Goal: Task Accomplishment & Management: Manage account settings

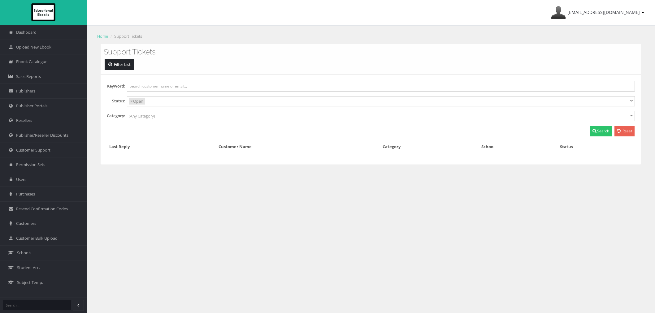
select select
click at [35, 222] on span "Customers" at bounding box center [26, 224] width 20 height 6
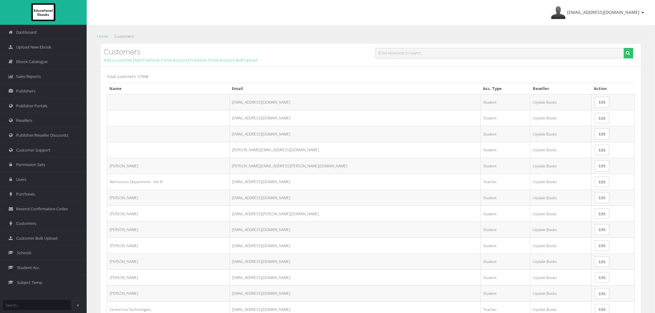
click at [419, 54] on input "text" at bounding box center [499, 53] width 249 height 11
paste input "[PERSON_NAME][EMAIL_ADDRESS][DOMAIN_NAME]"
type input "chloe.delaney@education.vic.gov.au"
click at [624, 48] on button "submit" at bounding box center [629, 53] width 10 height 11
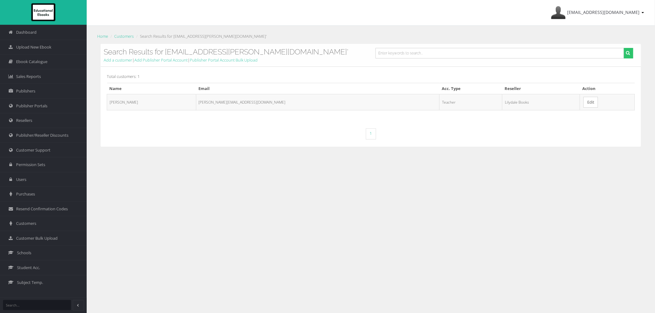
click at [583, 103] on link "Edit" at bounding box center [590, 102] width 15 height 11
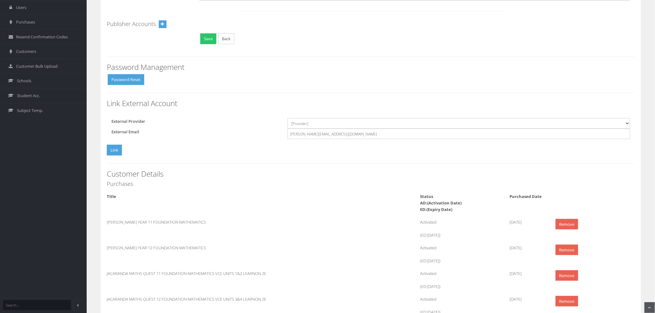
scroll to position [220, 0]
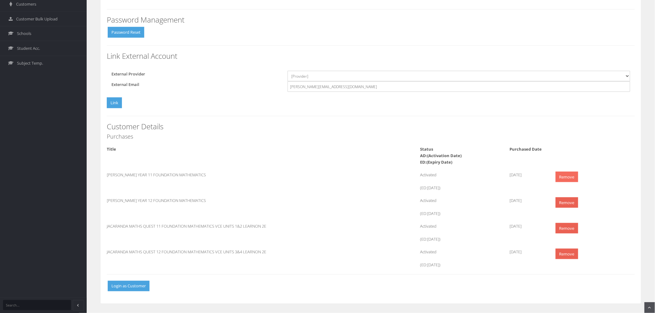
click at [558, 174] on link "Remove" at bounding box center [567, 177] width 23 height 11
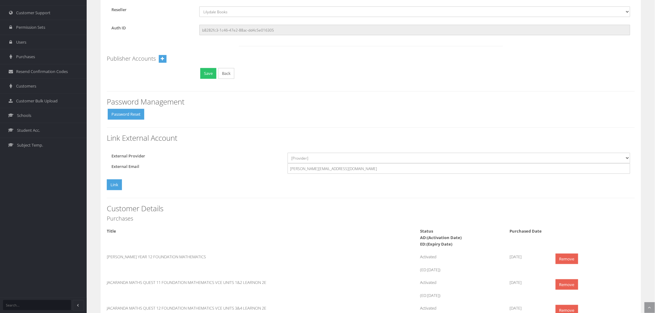
scroll to position [194, 0]
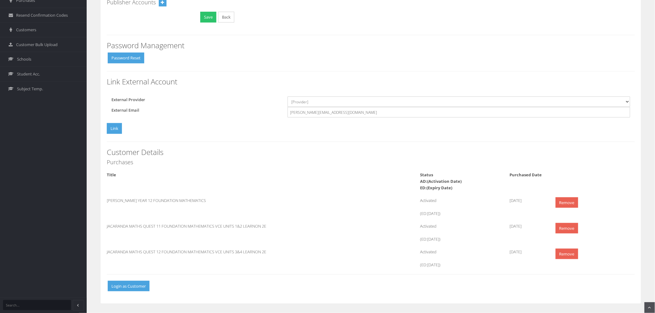
click at [563, 201] on link "Remove" at bounding box center [567, 202] width 23 height 11
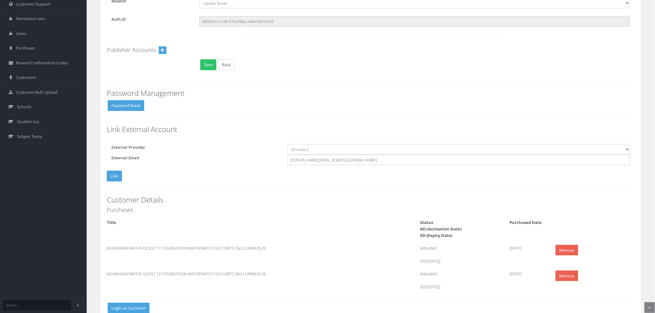
scroll to position [134, 0]
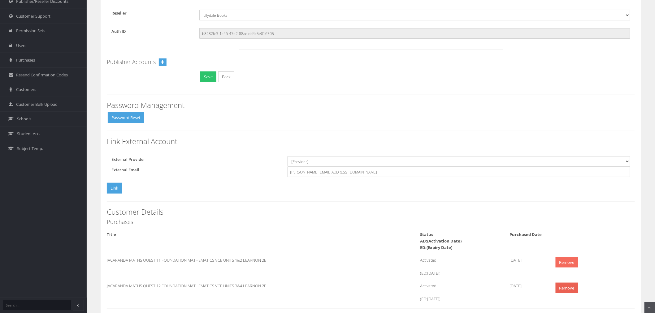
click at [569, 260] on link "Remove" at bounding box center [567, 262] width 23 height 11
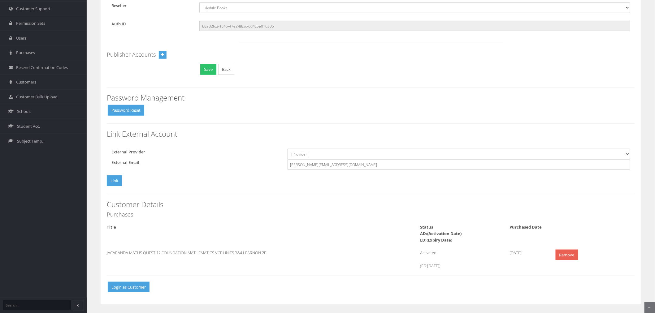
scroll to position [143, 0]
click at [566, 258] on link "Remove" at bounding box center [567, 254] width 23 height 11
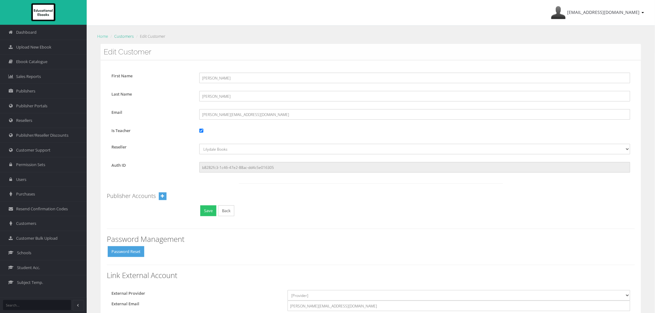
click at [127, 36] on link "Customers" at bounding box center [123, 36] width 19 height 6
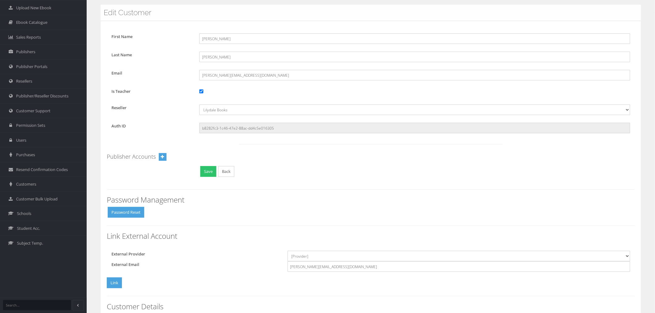
scroll to position [103, 0]
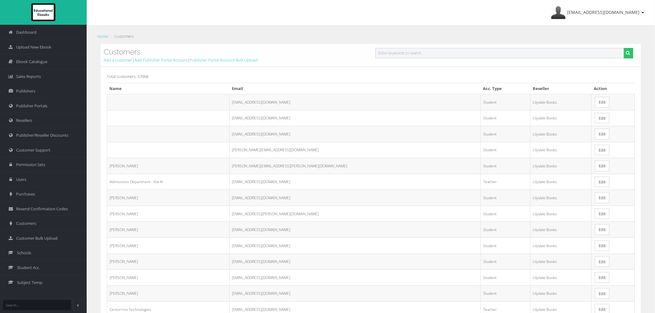
click at [415, 57] on input "text" at bounding box center [499, 53] width 249 height 11
paste input "wael.hasaneen@education.vic.gov.au"
type input "wael.hasaneen@education.vic.gov.au"
click at [624, 48] on button "submit" at bounding box center [629, 53] width 10 height 11
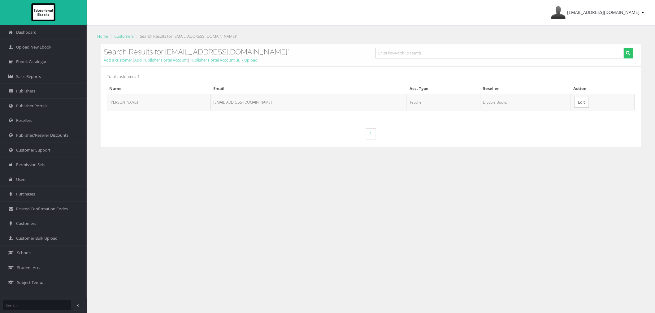
click at [585, 104] on link "Edit" at bounding box center [581, 102] width 15 height 11
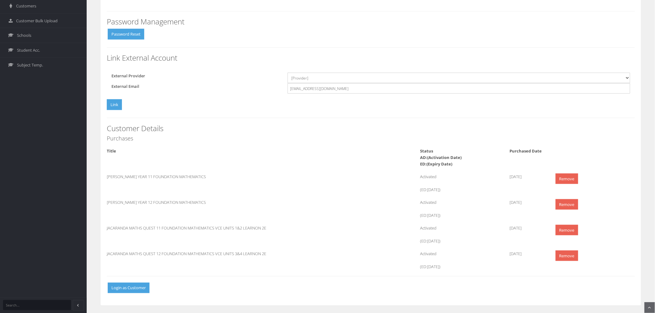
scroll to position [220, 0]
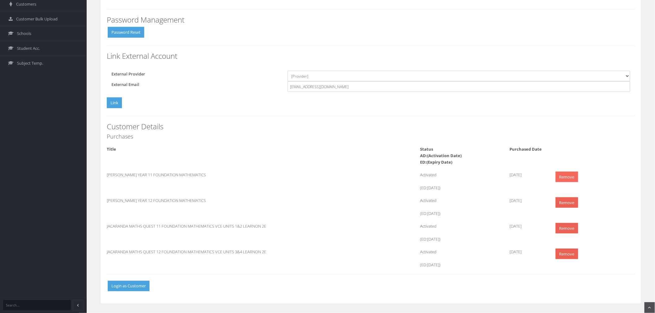
click at [571, 176] on link "Remove" at bounding box center [567, 177] width 23 height 11
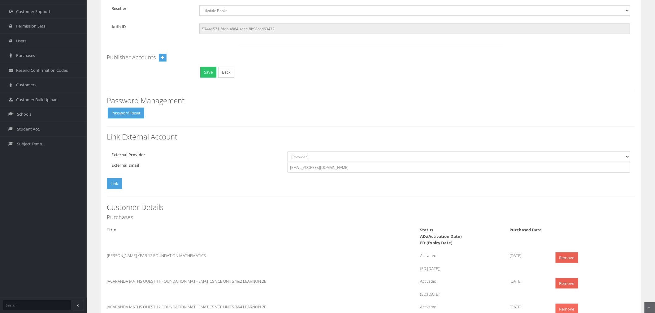
scroll to position [194, 0]
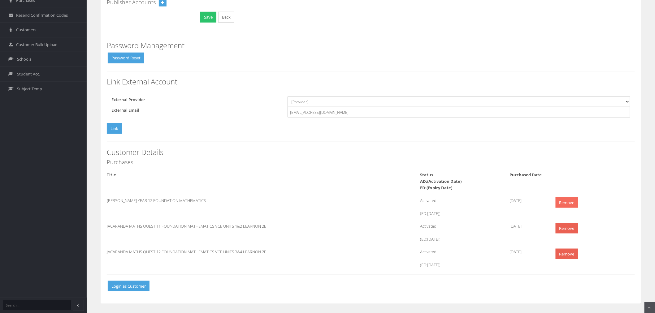
click at [564, 200] on link "Remove" at bounding box center [567, 202] width 23 height 11
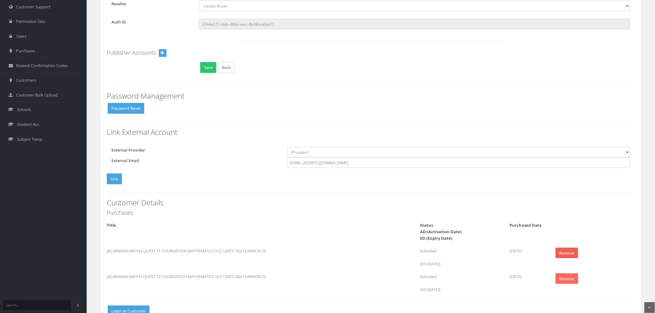
scroll to position [168, 0]
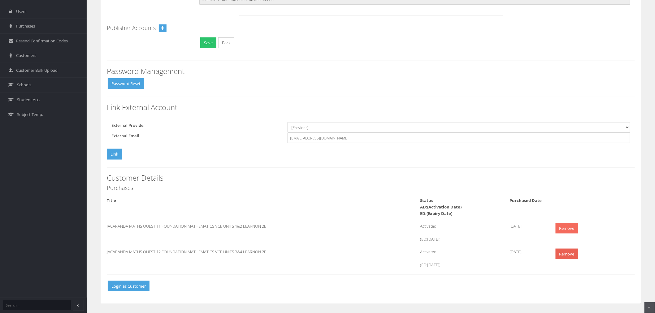
click at [565, 227] on link "Remove" at bounding box center [567, 228] width 23 height 11
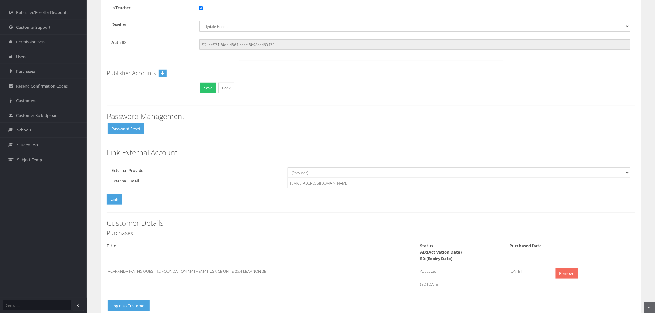
scroll to position [143, 0]
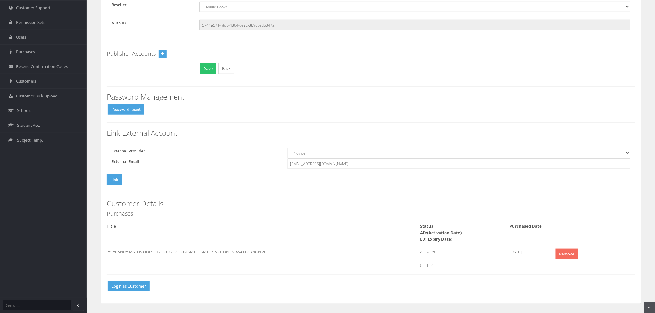
click at [561, 255] on link "Remove" at bounding box center [567, 254] width 23 height 11
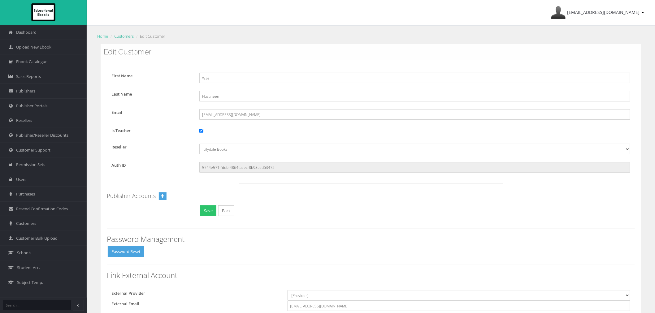
click at [132, 38] on link "Customers" at bounding box center [123, 36] width 19 height 6
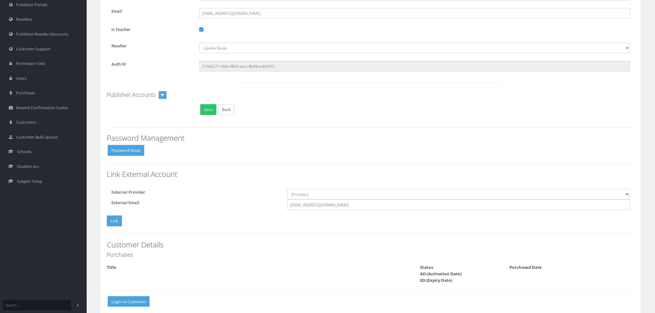
scroll to position [117, 0]
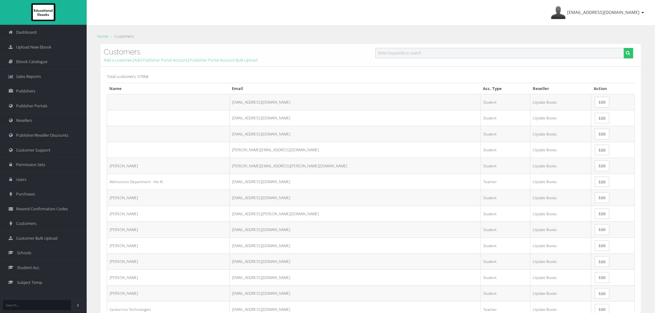
click at [390, 57] on input "text" at bounding box center [499, 53] width 249 height 11
paste input "[PERSON_NAME][EMAIL_ADDRESS][DOMAIN_NAME]"
type input "[PERSON_NAME][EMAIL_ADDRESS][DOMAIN_NAME]"
click at [624, 48] on button "submit" at bounding box center [629, 53] width 10 height 11
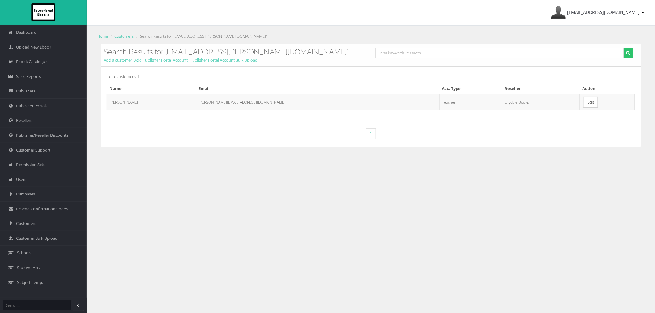
click at [583, 100] on link "Edit" at bounding box center [590, 102] width 15 height 11
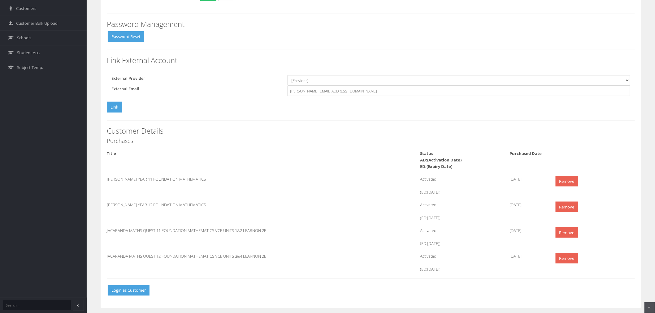
scroll to position [220, 0]
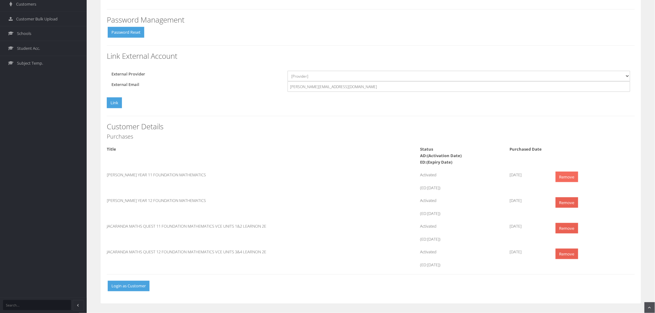
click at [573, 176] on link "Remove" at bounding box center [567, 177] width 23 height 11
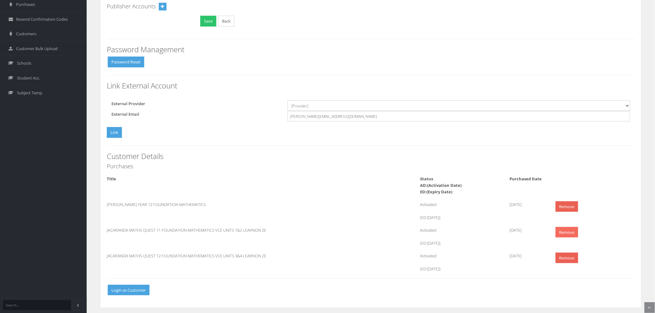
scroll to position [194, 0]
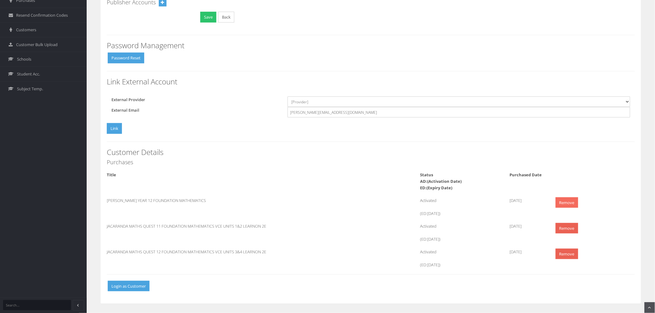
click at [569, 202] on link "Remove" at bounding box center [567, 202] width 23 height 11
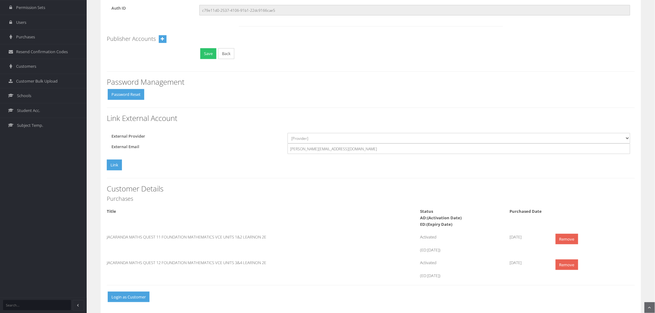
scroll to position [168, 0]
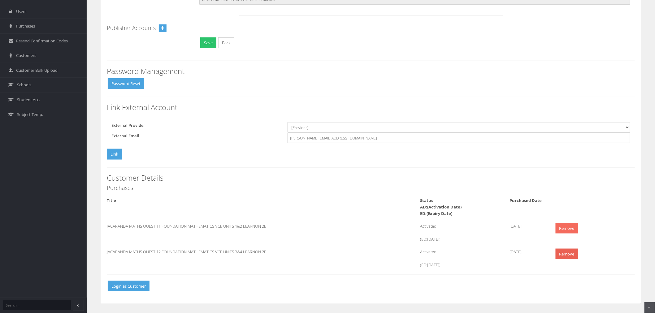
click at [565, 227] on link "Remove" at bounding box center [567, 228] width 23 height 11
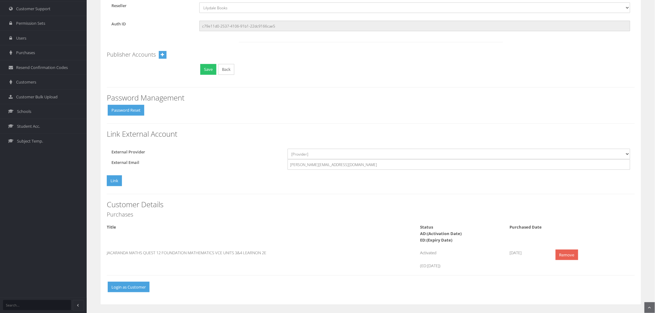
scroll to position [143, 0]
click at [566, 251] on link "Remove" at bounding box center [567, 254] width 23 height 11
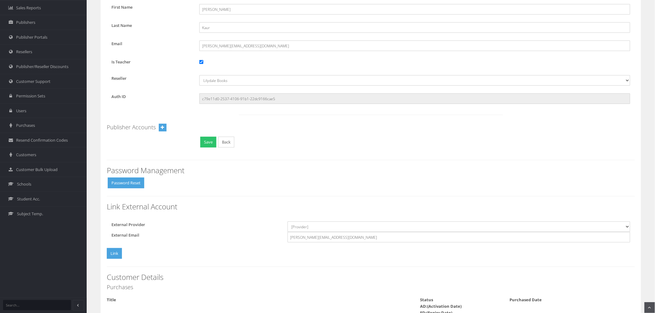
scroll to position [117, 0]
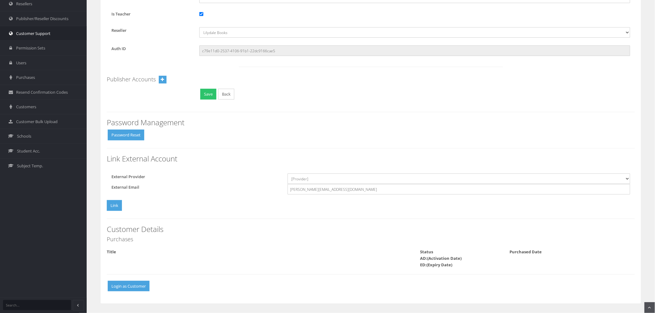
click at [36, 36] on link "Customer Support" at bounding box center [43, 33] width 87 height 15
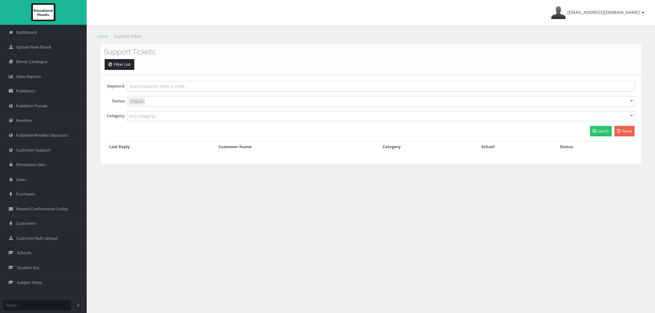
select select
